Goal: Find specific page/section

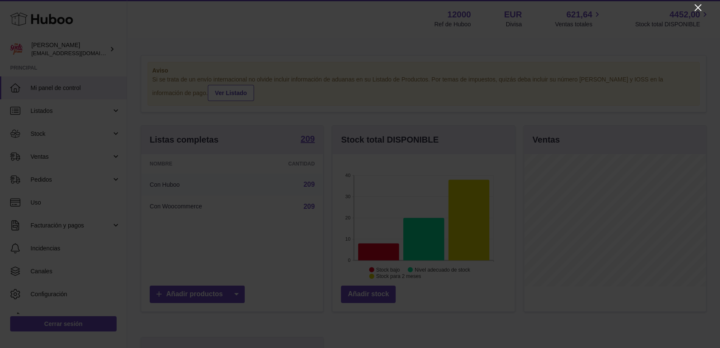
click at [648, 6] on icon "Close" at bounding box center [698, 8] width 10 height 10
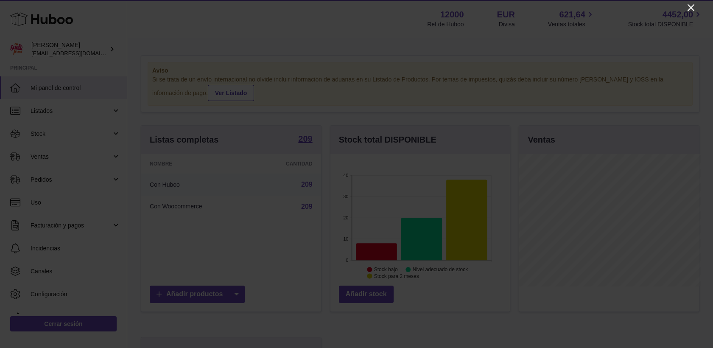
scroll to position [424157, 424110]
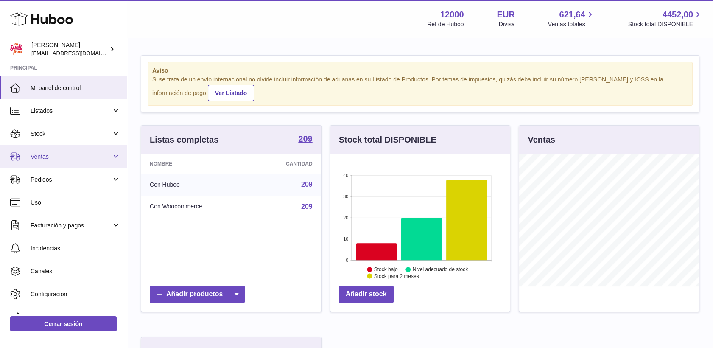
click at [36, 152] on link "Ventas" at bounding box center [63, 156] width 127 height 23
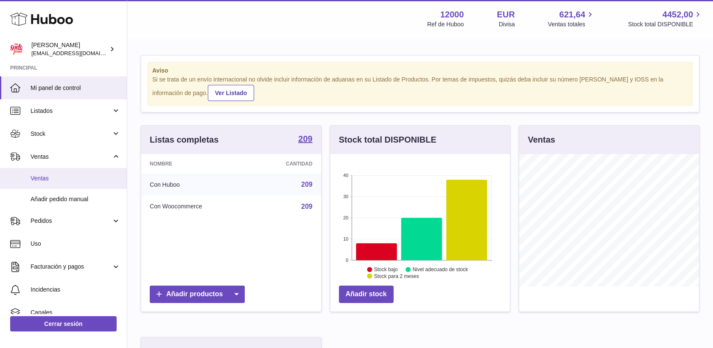
click at [44, 178] on span "Ventas" at bounding box center [76, 178] width 90 height 8
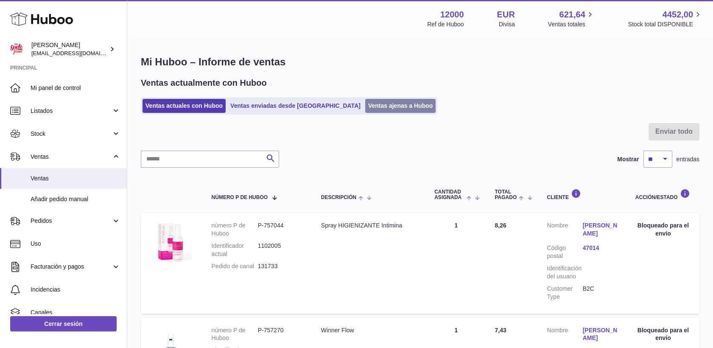
click at [377, 105] on link "Ventas ajenas a Huboo" at bounding box center [400, 106] width 71 height 14
